Goal: Transaction & Acquisition: Purchase product/service

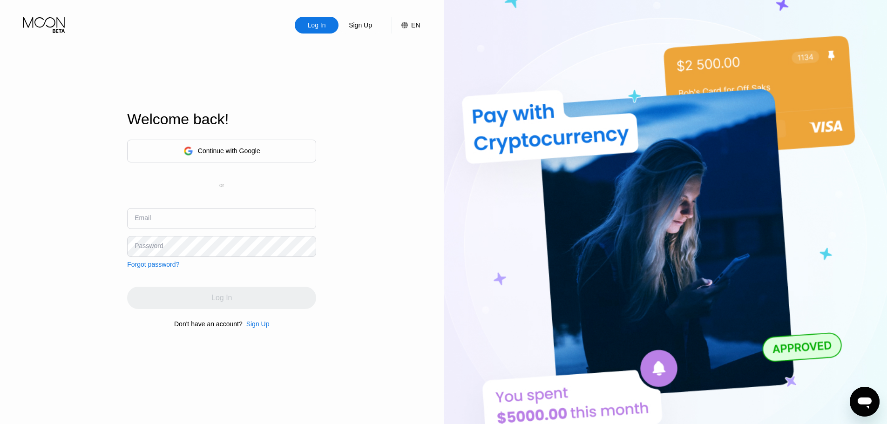
type input "[EMAIL_ADDRESS][DOMAIN_NAME]"
click at [190, 301] on div "Log In" at bounding box center [221, 298] width 189 height 22
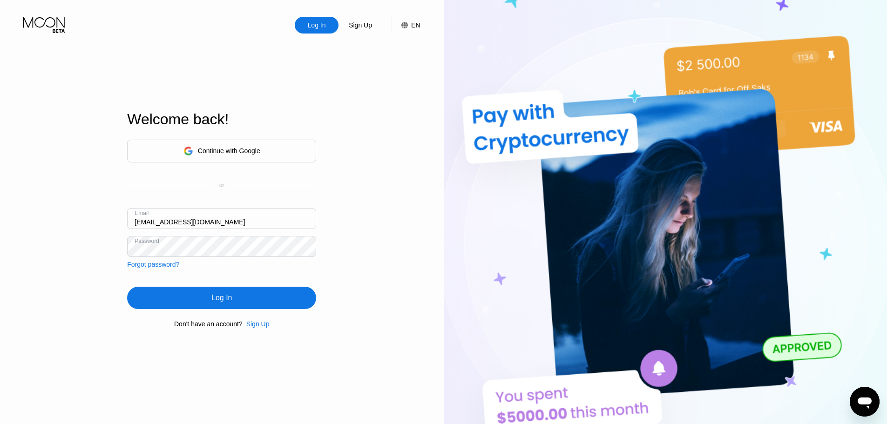
click at [190, 301] on div "Log In" at bounding box center [221, 298] width 189 height 22
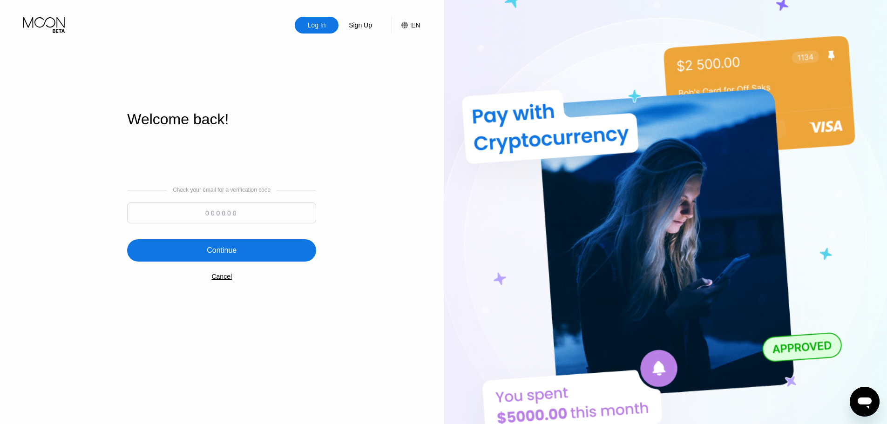
click at [222, 215] on input at bounding box center [221, 212] width 189 height 21
type input "443343"
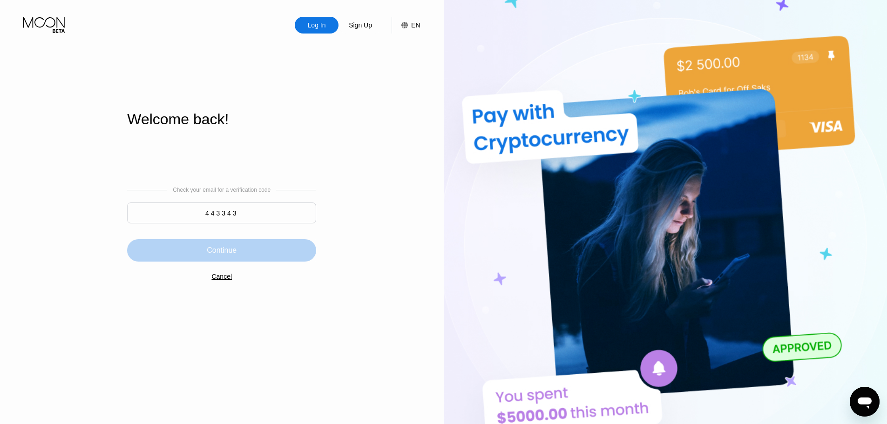
click at [221, 254] on div "Continue" at bounding box center [222, 250] width 30 height 9
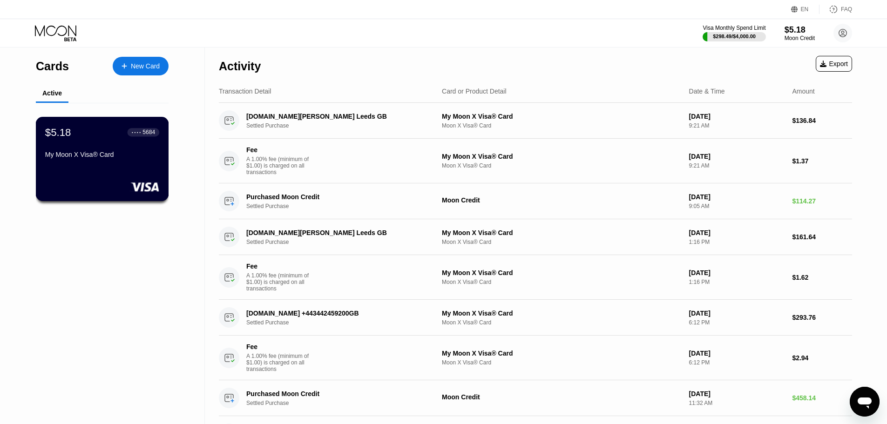
click at [83, 137] on div "$5.18 ● ● ● ● 5684" at bounding box center [102, 132] width 114 height 12
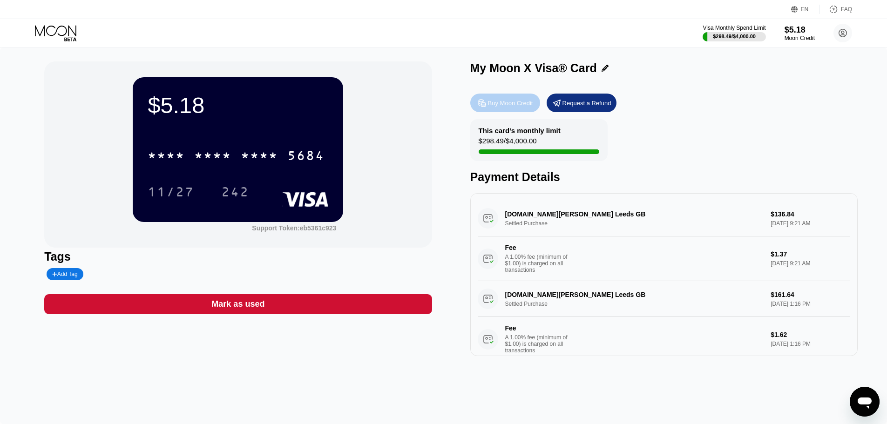
click at [514, 112] on div "Buy Moon Credit" at bounding box center [505, 103] width 70 height 19
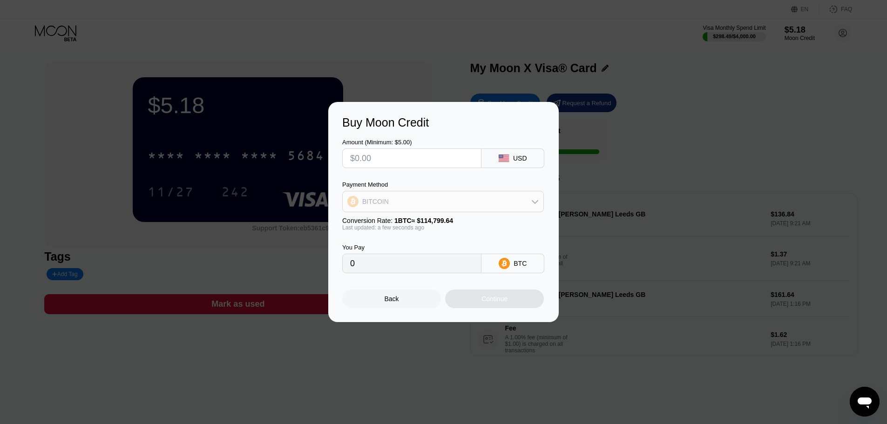
click at [393, 201] on div "BITCOIN" at bounding box center [443, 201] width 201 height 19
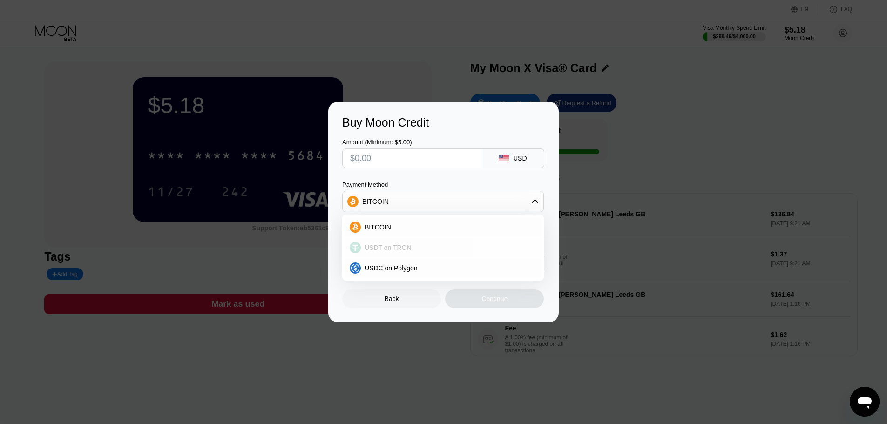
click at [443, 251] on div "USDT on TRON" at bounding box center [448, 247] width 175 height 7
type input "0.00"
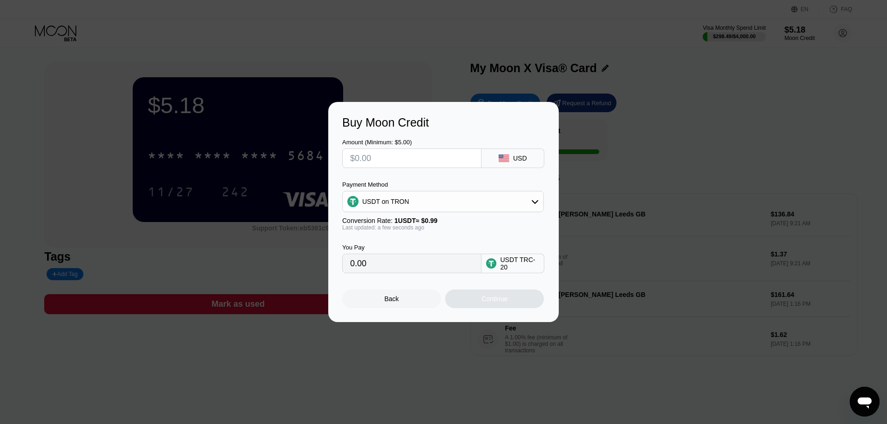
click at [428, 154] on input "text" at bounding box center [411, 158] width 123 height 19
type input "$115"
type input "116.16"
type input "$115"
click at [465, 305] on div "Continue" at bounding box center [494, 299] width 99 height 19
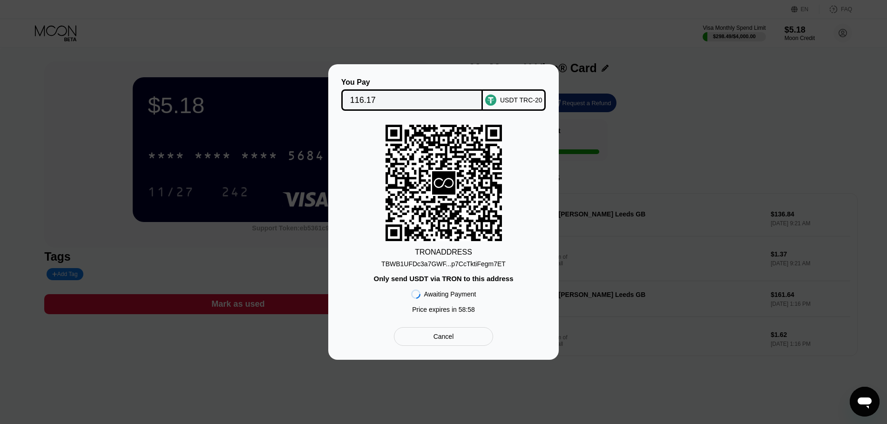
click at [476, 264] on div "TBWB1UFDc3a7GWF...p7CcTktiFegm7ET" at bounding box center [443, 263] width 124 height 7
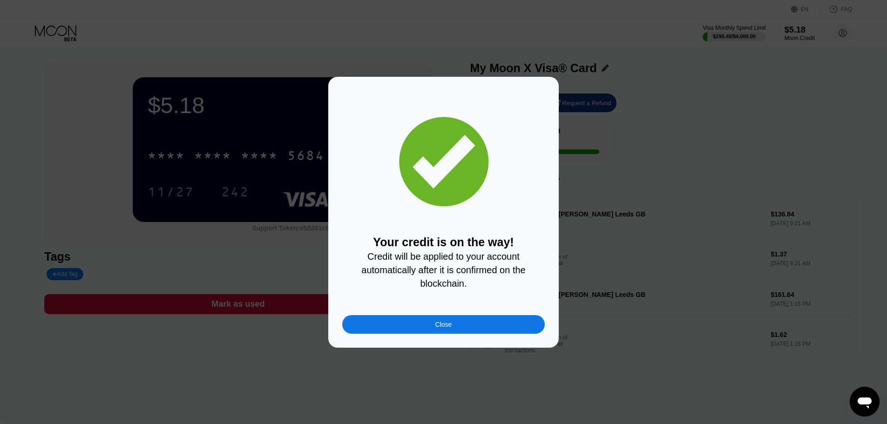
click at [700, 208] on div "Your credit is on the way! Credit will be applied to your account automatically…" at bounding box center [443, 212] width 887 height 271
click at [408, 321] on div "Close" at bounding box center [443, 324] width 202 height 19
